Goal: Task Accomplishment & Management: Complete application form

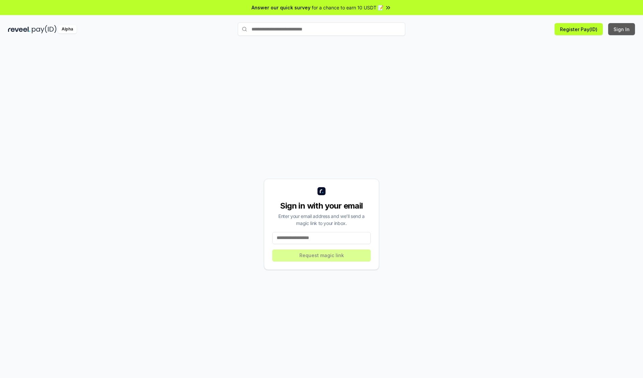
click at [622, 29] on button "Sign In" at bounding box center [622, 29] width 27 height 12
type input "**********"
click at [322, 255] on button "Request magic link" at bounding box center [321, 256] width 99 height 12
